Goal: Task Accomplishment & Management: Manage account settings

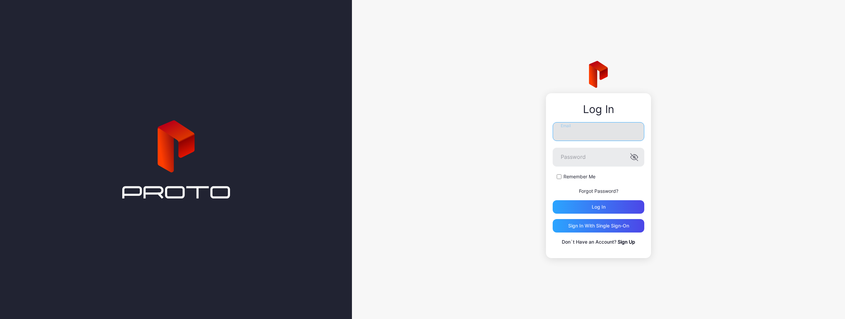
click at [607, 138] on input "Email" at bounding box center [598, 131] width 92 height 19
paste input "**********"
type input "**********"
click at [608, 205] on div "Log in" at bounding box center [598, 206] width 92 height 13
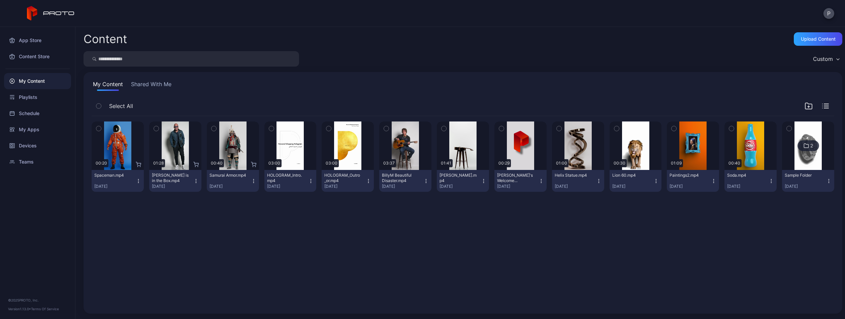
click at [186, 229] on div "Preview 00:20 Spaceman.mp4 [DATE] Preview 01:28 [PERSON_NAME] is in the Box.mp4…" at bounding box center [462, 211] width 753 height 200
click at [181, 260] on div "Preview 00:20 Spaceman.mp4 [DATE] Preview 01:28 [PERSON_NAME] is in the Box.mp4…" at bounding box center [462, 211] width 753 height 200
click at [28, 158] on div "Teams" at bounding box center [37, 162] width 67 height 16
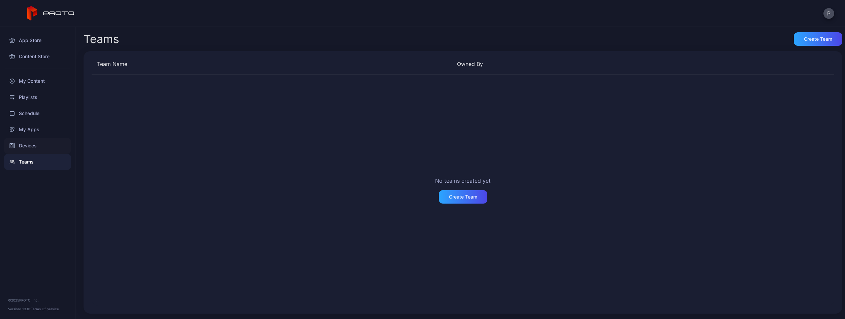
click at [28, 145] on div "Devices" at bounding box center [37, 146] width 67 height 16
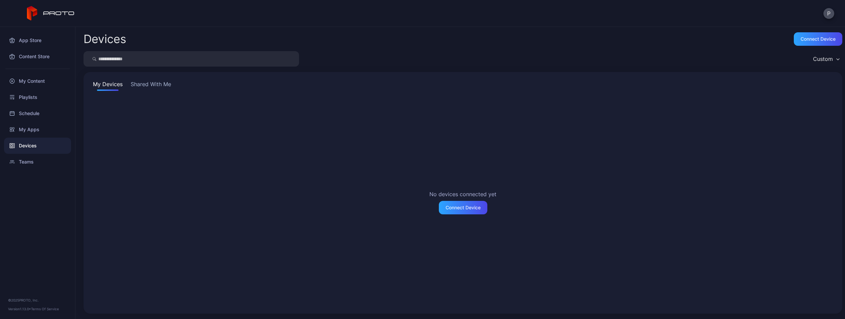
click at [146, 84] on button "Shared With Me" at bounding box center [150, 85] width 43 height 11
click at [118, 83] on button "My Devices" at bounding box center [108, 85] width 32 height 11
click at [36, 126] on div "My Apps" at bounding box center [37, 130] width 67 height 16
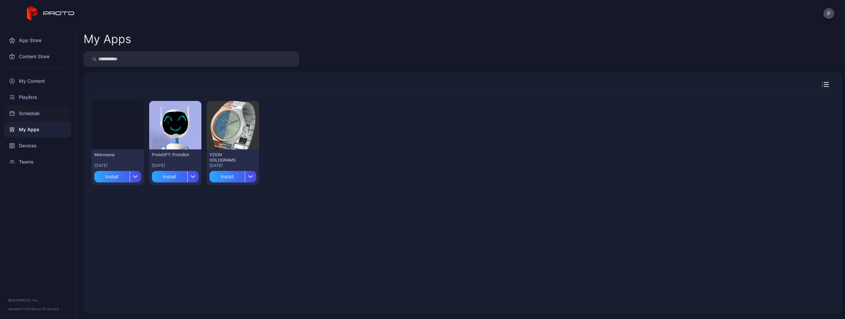
click at [40, 111] on div "Schedule" at bounding box center [37, 113] width 67 height 16
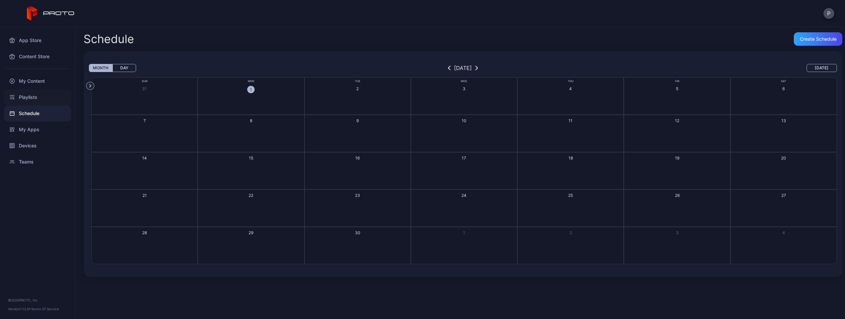
click at [39, 97] on div "Playlists" at bounding box center [37, 97] width 67 height 16
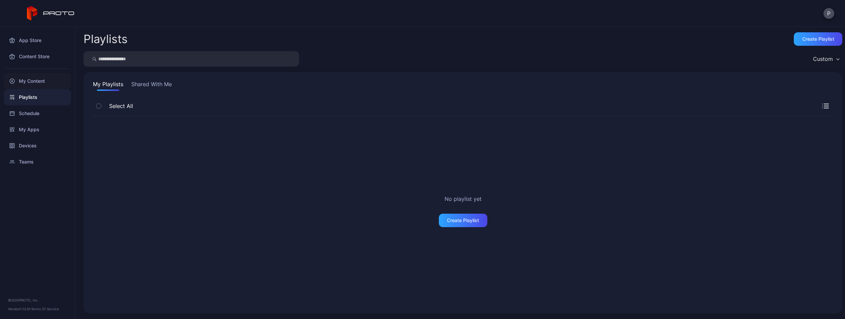
click at [34, 83] on div "My Content" at bounding box center [37, 81] width 67 height 16
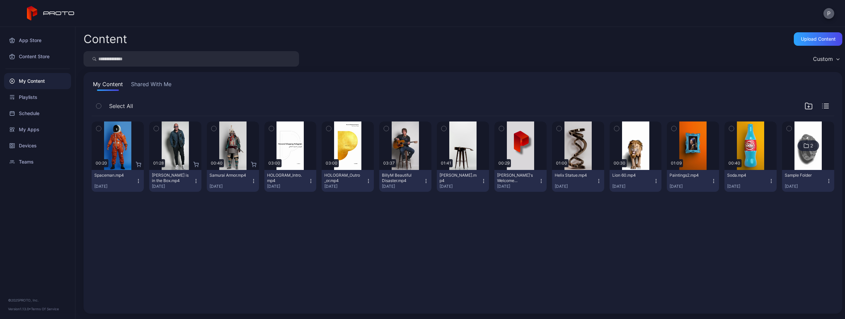
click at [824, 15] on button "P" at bounding box center [828, 13] width 11 height 11
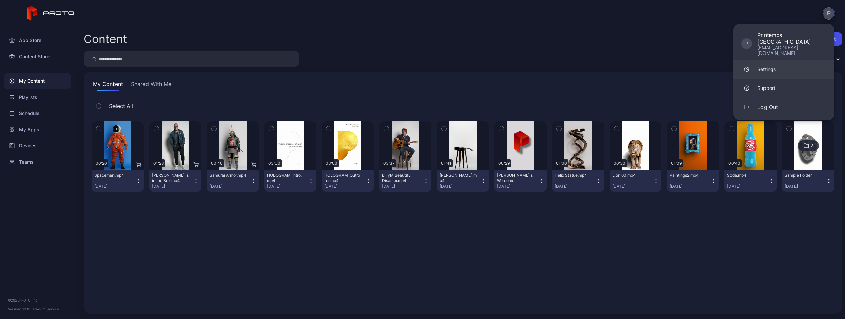
click at [772, 60] on link "Settings" at bounding box center [783, 69] width 101 height 19
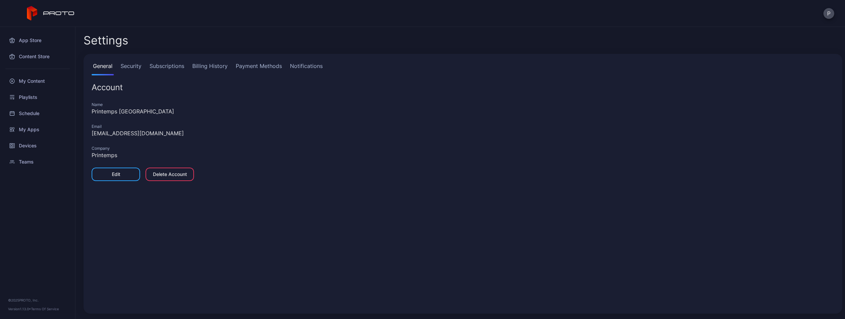
click at [138, 68] on link "Security" at bounding box center [131, 68] width 24 height 13
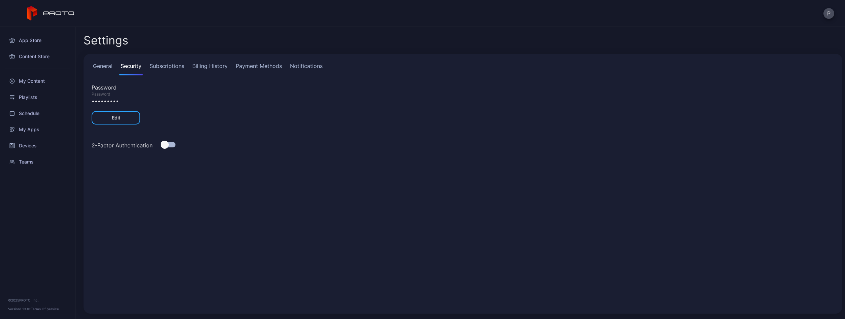
click at [173, 67] on link "Subscriptions" at bounding box center [166, 68] width 37 height 13
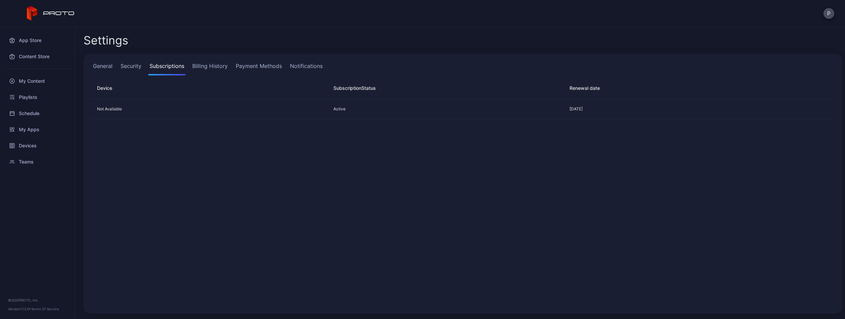
click at [191, 197] on div "Not Available Active [DATE]" at bounding box center [462, 202] width 753 height 217
click at [189, 149] on div "Not Available Active [DATE]" at bounding box center [462, 202] width 753 height 217
click at [218, 70] on link "Billing History" at bounding box center [210, 68] width 38 height 13
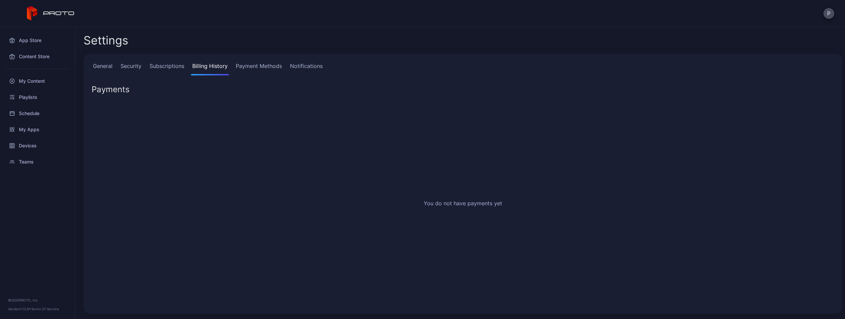
click at [108, 68] on link "General" at bounding box center [103, 68] width 22 height 13
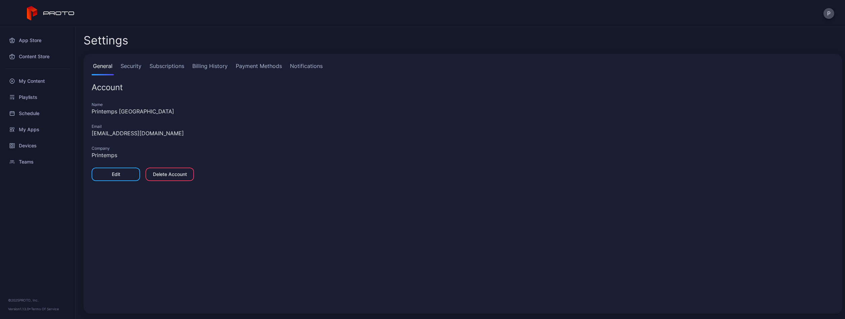
click at [212, 67] on link "Billing History" at bounding box center [210, 68] width 38 height 13
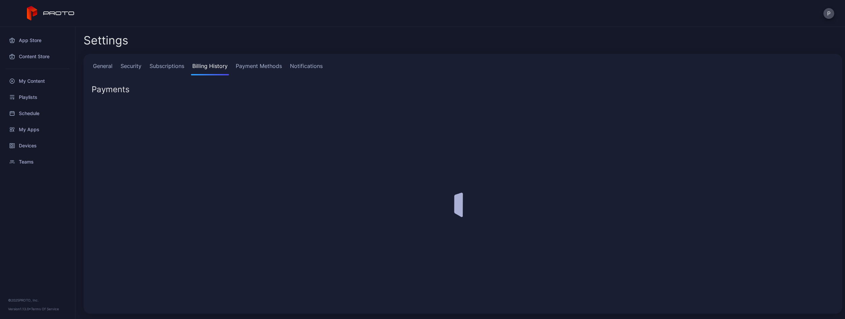
click at [251, 66] on link "Payment Methods" at bounding box center [258, 68] width 49 height 13
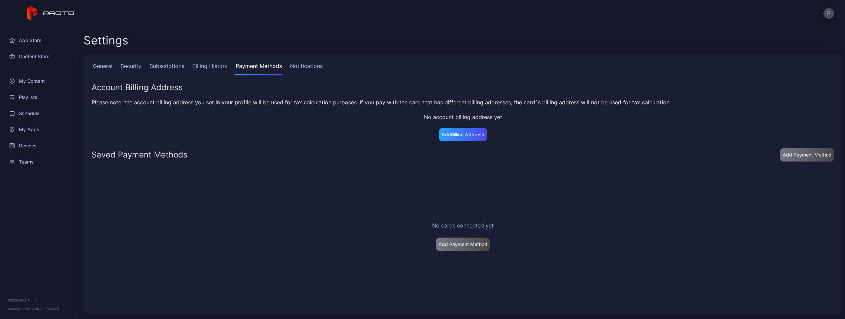
click at [183, 187] on div "No cards connected yet Add Payment Method" at bounding box center [462, 236] width 753 height 149
click at [52, 13] on icon at bounding box center [51, 13] width 48 height 15
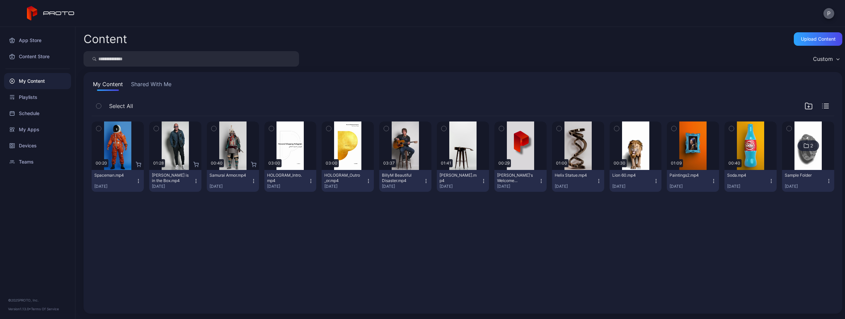
click at [829, 16] on button "P" at bounding box center [828, 13] width 11 height 11
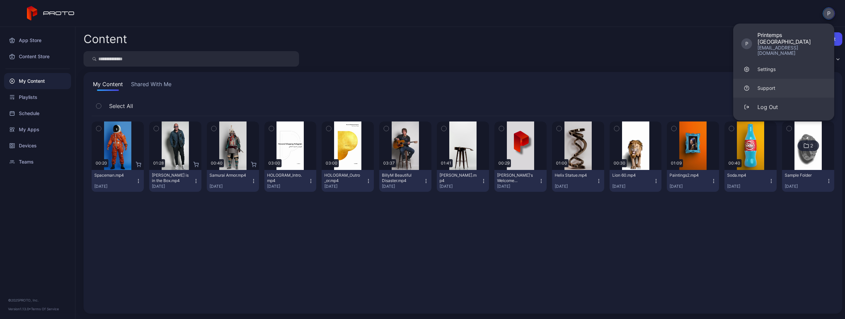
click at [771, 85] on div "Support" at bounding box center [766, 88] width 18 height 7
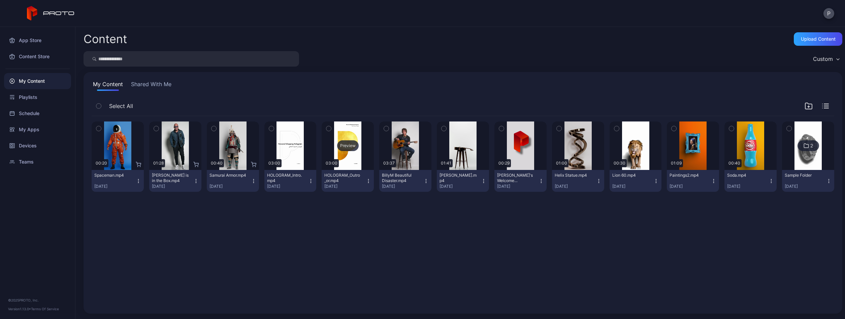
click at [351, 152] on div "Preview" at bounding box center [347, 146] width 52 height 48
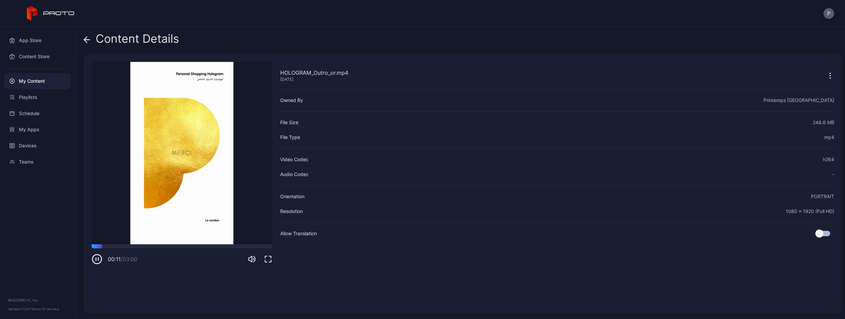
click at [825, 12] on button "P" at bounding box center [828, 13] width 11 height 11
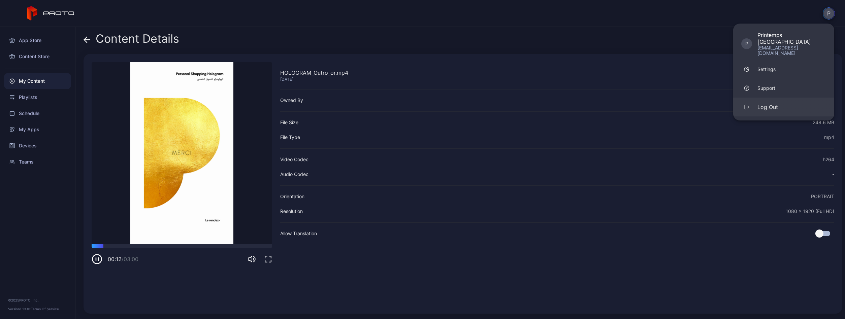
click at [770, 103] on div "Log Out" at bounding box center [767, 107] width 21 height 8
